Goal: Transaction & Acquisition: Purchase product/service

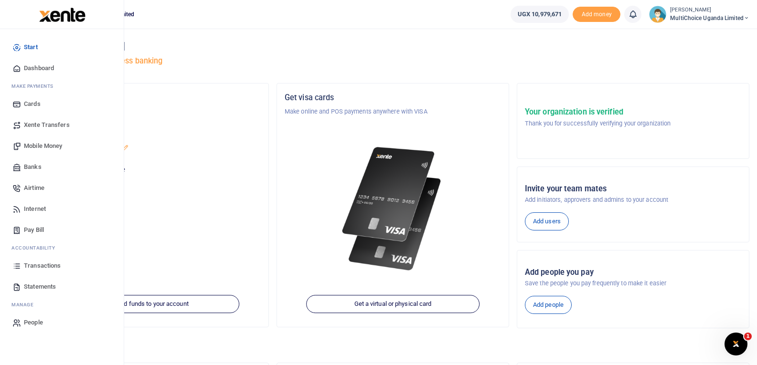
click at [49, 142] on span "Mobile Money" at bounding box center [43, 146] width 38 height 10
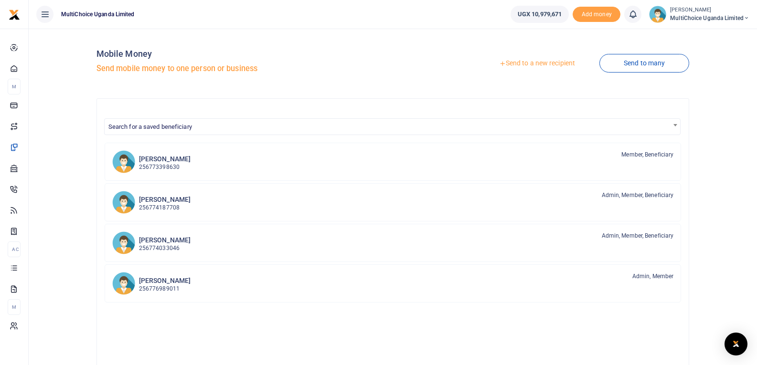
click at [559, 67] on link "Send to a new recipient" at bounding box center [536, 63] width 125 height 17
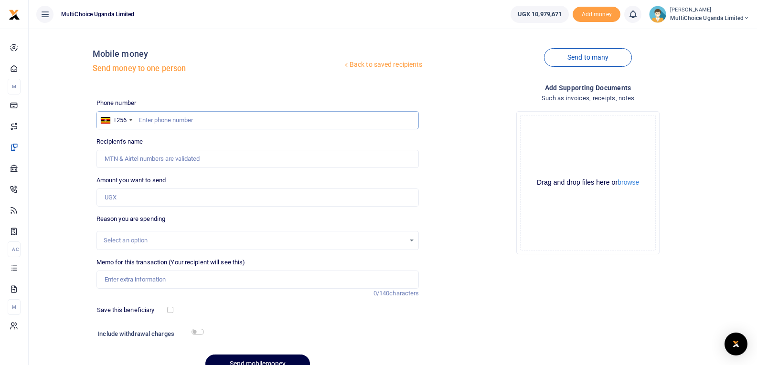
click at [190, 119] on input "text" at bounding box center [257, 120] width 323 height 18
type input "704006440"
type input "Ben Omoding"
type input "704006440"
click at [145, 197] on input "Amount you want to send" at bounding box center [257, 198] width 323 height 18
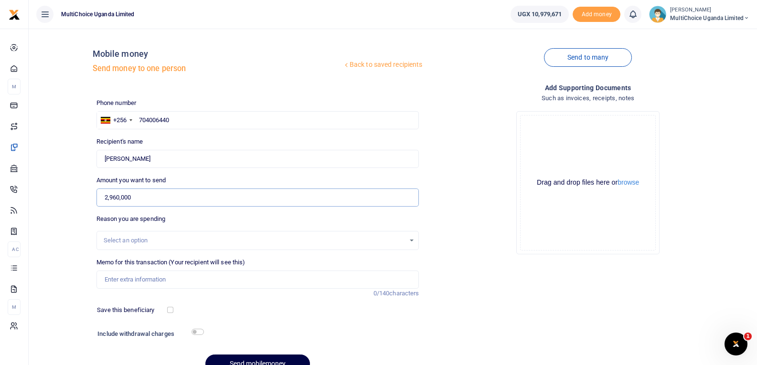
type input "2,960,000"
click at [202, 284] on input "Memo for this transaction (Your recipient will see this)" at bounding box center [257, 280] width 323 height 18
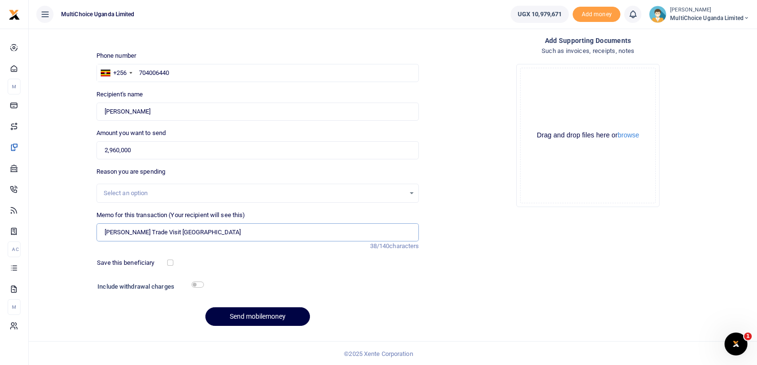
scroll to position [48, 0]
type input "[PERSON_NAME] Trade Visit [GEOGRAPHIC_DATA]"
click at [260, 313] on button "Send mobilemoney" at bounding box center [257, 315] width 105 height 19
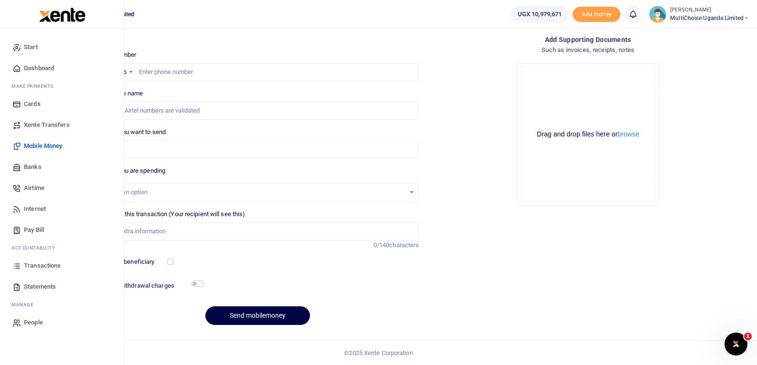
click at [58, 268] on span "Transactions" at bounding box center [42, 266] width 37 height 10
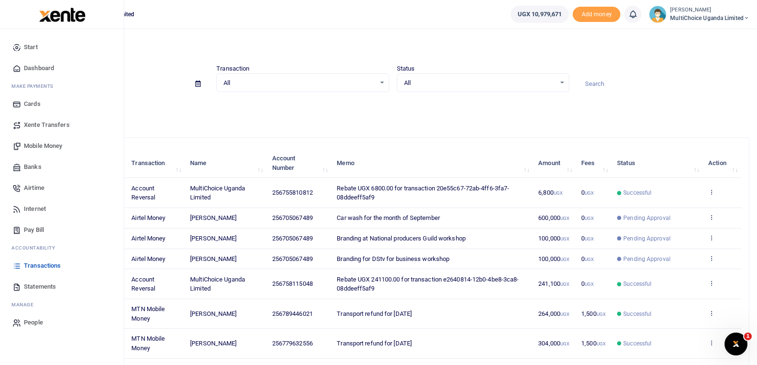
click at [51, 270] on link "Transactions" at bounding box center [62, 265] width 108 height 21
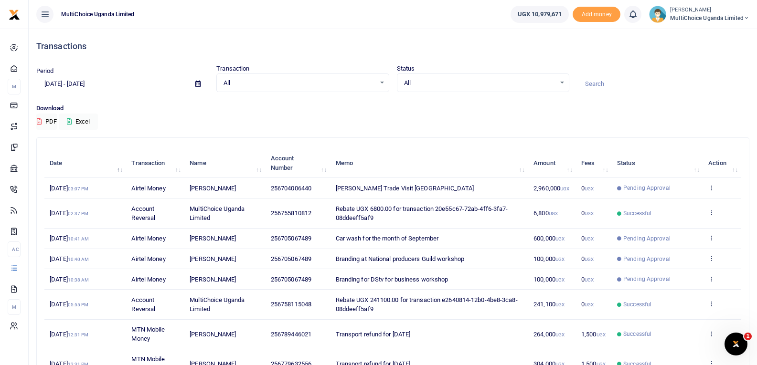
click at [710, 183] on td "View details Send again" at bounding box center [722, 188] width 38 height 21
click at [712, 187] on icon at bounding box center [711, 187] width 6 height 7
click at [688, 209] on link "View details" at bounding box center [675, 203] width 75 height 13
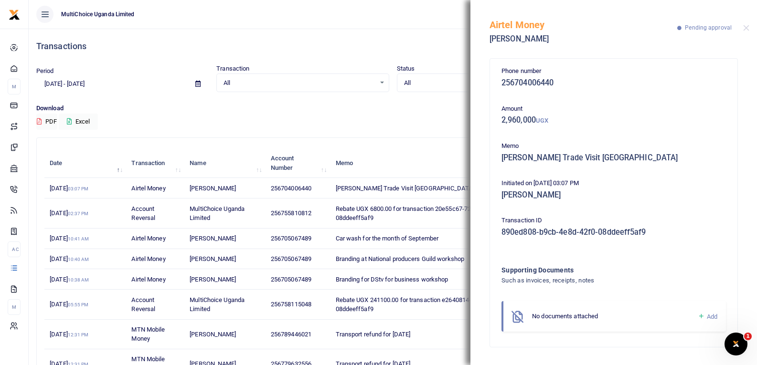
click at [699, 314] on icon at bounding box center [700, 316] width 7 height 9
click at [700, 315] on icon at bounding box center [700, 316] width 7 height 9
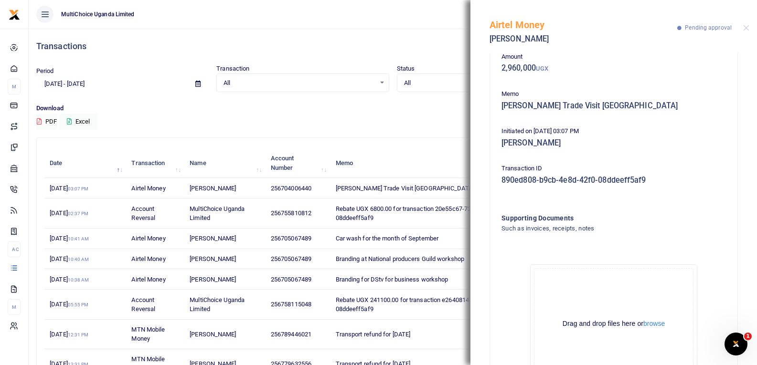
scroll to position [105, 0]
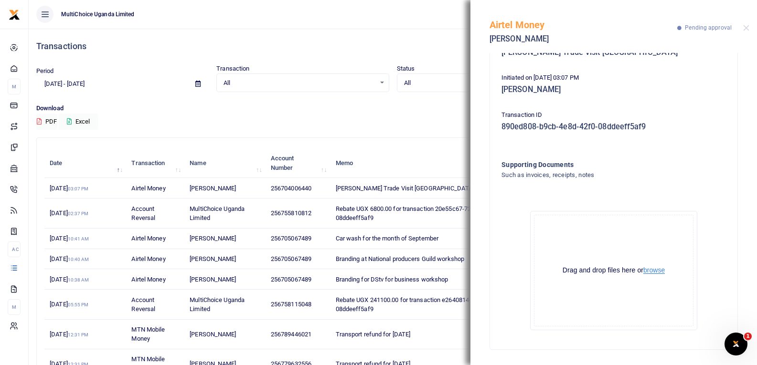
click at [656, 273] on button "browse" at bounding box center [653, 270] width 21 height 7
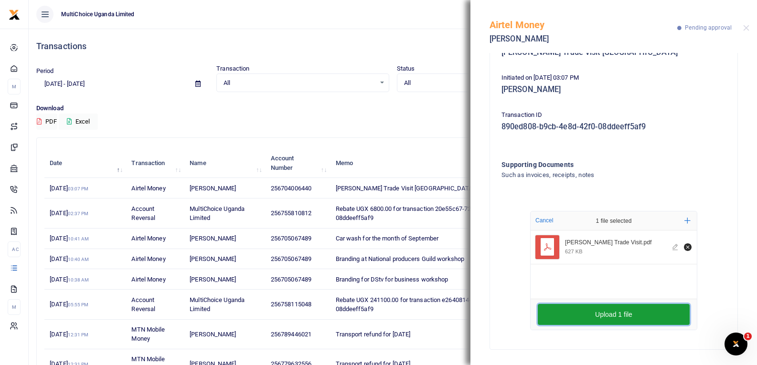
click at [657, 307] on button "Upload 1 file" at bounding box center [613, 314] width 152 height 21
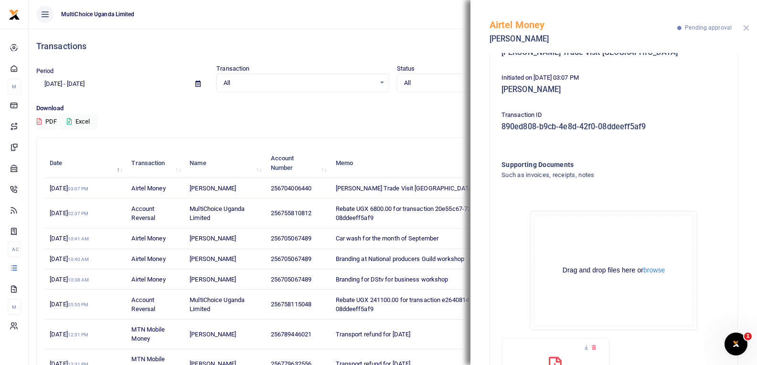
click at [743, 28] on button "Close" at bounding box center [746, 28] width 6 height 6
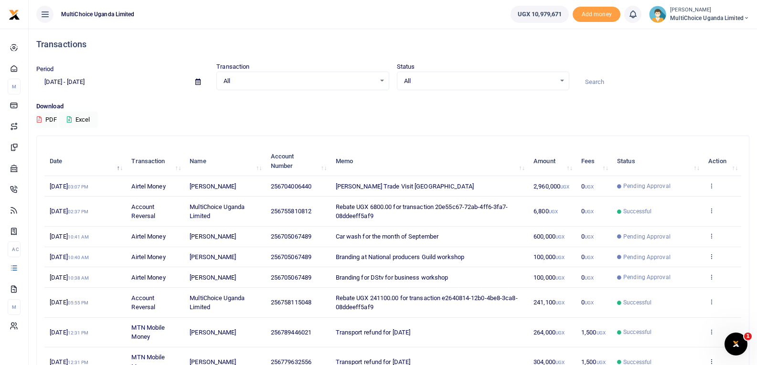
scroll to position [0, 0]
